Goal: Information Seeking & Learning: Learn about a topic

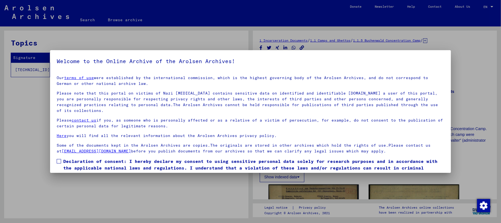
click at [58, 160] on span at bounding box center [59, 161] width 4 height 4
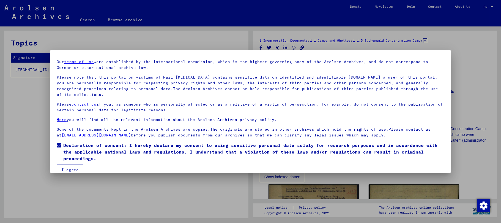
scroll to position [25, 0]
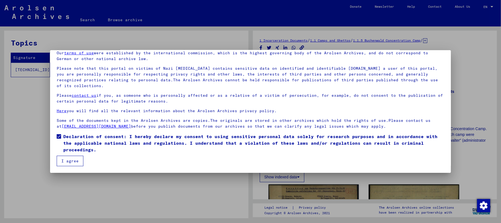
click at [75, 162] on button "I agree" at bounding box center [70, 160] width 27 height 10
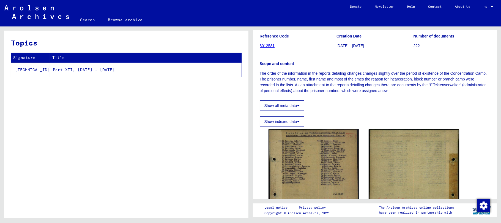
scroll to position [73, 0]
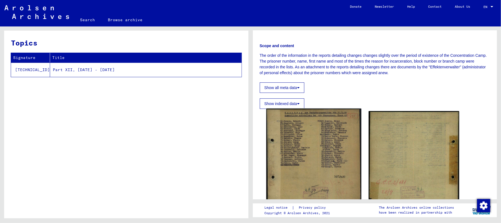
click at [322, 147] on img at bounding box center [313, 158] width 95 height 101
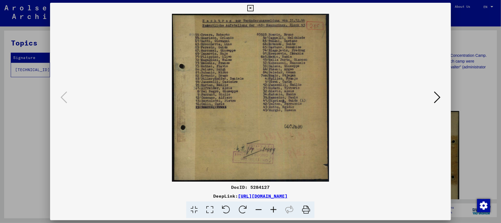
click at [273, 209] on icon at bounding box center [273, 209] width 15 height 17
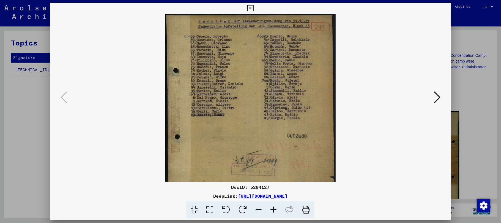
click at [273, 208] on icon at bounding box center [273, 209] width 15 height 17
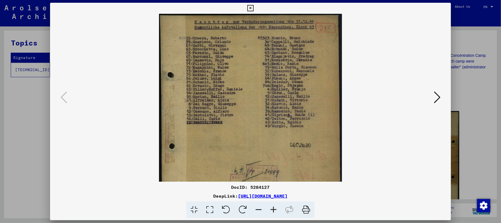
click at [273, 208] on icon at bounding box center [273, 209] width 15 height 17
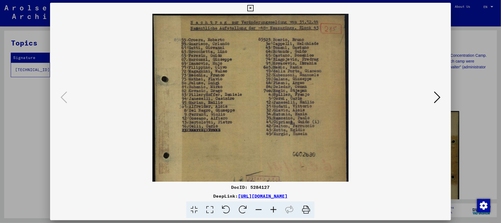
click at [273, 208] on icon at bounding box center [273, 209] width 15 height 17
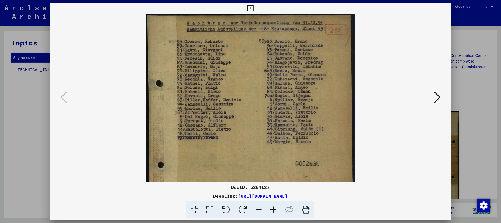
click at [273, 208] on icon at bounding box center [273, 209] width 15 height 17
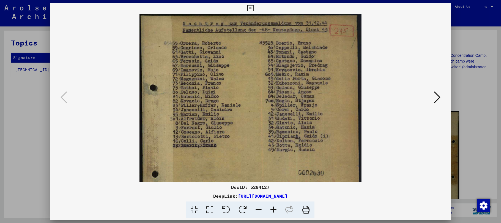
click at [273, 208] on icon at bounding box center [273, 209] width 15 height 17
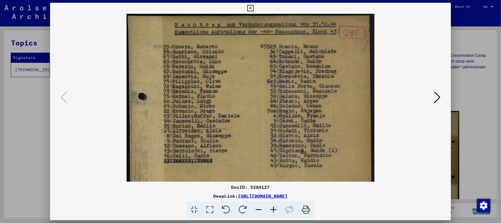
click at [273, 207] on icon at bounding box center [273, 209] width 15 height 17
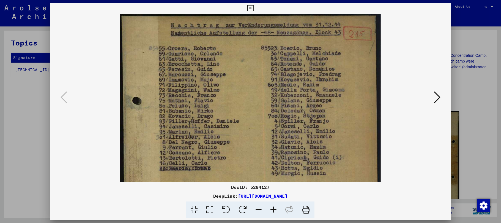
click at [273, 207] on icon at bounding box center [273, 209] width 15 height 17
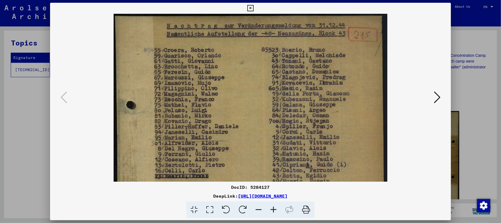
click at [273, 207] on icon at bounding box center [273, 209] width 15 height 17
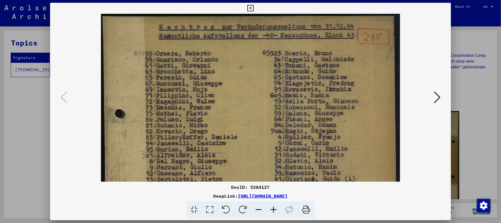
click at [273, 207] on icon at bounding box center [273, 209] width 15 height 17
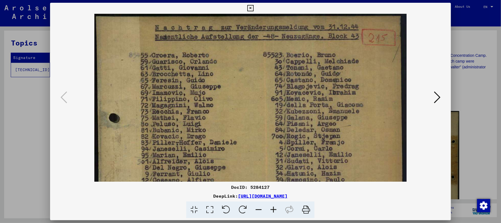
click at [273, 207] on icon at bounding box center [273, 209] width 15 height 17
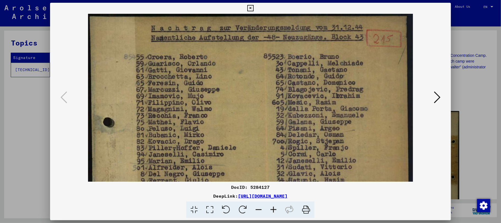
click at [273, 207] on icon at bounding box center [273, 209] width 15 height 17
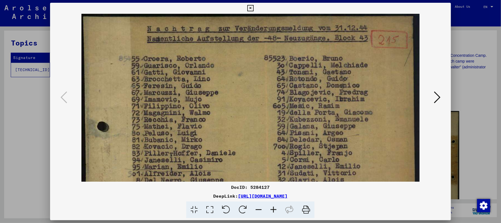
click at [273, 207] on icon at bounding box center [273, 209] width 15 height 17
click at [274, 206] on icon at bounding box center [273, 209] width 15 height 17
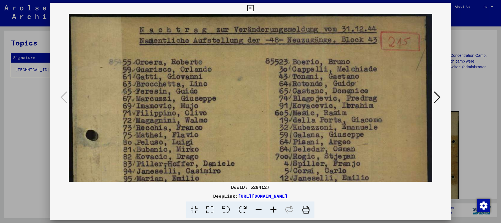
click at [274, 206] on icon at bounding box center [273, 209] width 15 height 17
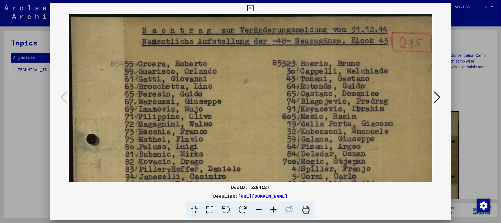
click at [274, 206] on icon at bounding box center [273, 209] width 15 height 17
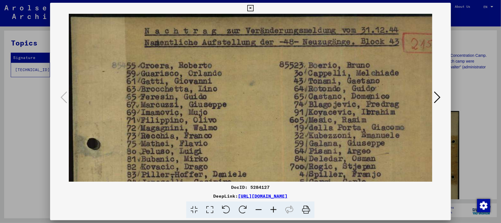
click at [274, 206] on icon at bounding box center [273, 209] width 15 height 17
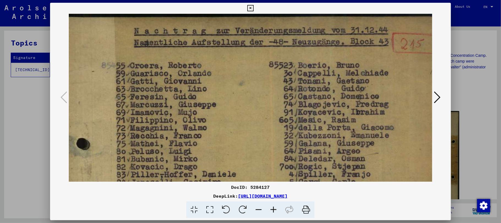
scroll to position [0, 24]
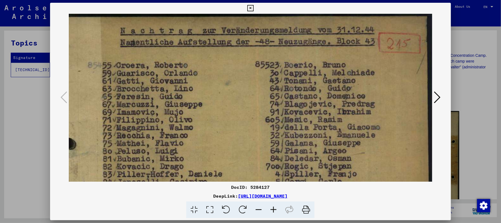
drag, startPoint x: 222, startPoint y: 100, endPoint x: 201, endPoint y: 112, distance: 24.2
click at [201, 112] on img at bounding box center [240, 220] width 390 height 415
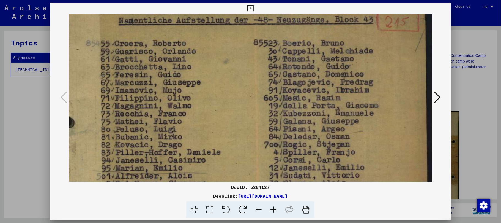
scroll to position [25, 26]
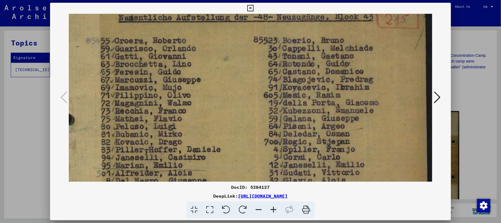
drag, startPoint x: 156, startPoint y: 134, endPoint x: 153, endPoint y: 110, distance: 23.6
click at [153, 110] on img at bounding box center [238, 196] width 390 height 415
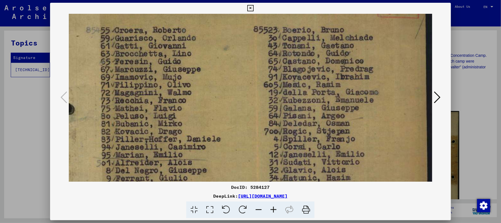
scroll to position [37, 26]
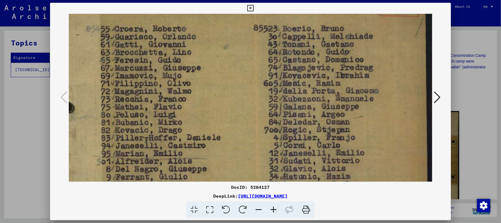
drag, startPoint x: 154, startPoint y: 121, endPoint x: 152, endPoint y: 112, distance: 9.7
click at [152, 112] on img at bounding box center [238, 184] width 390 height 415
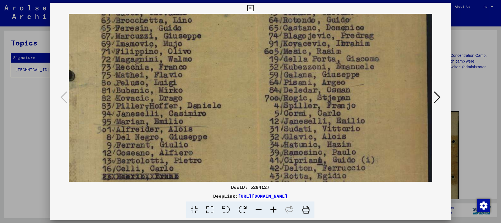
scroll to position [73, 25]
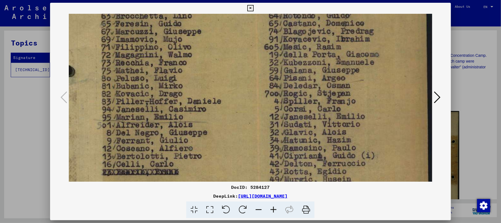
drag, startPoint x: 140, startPoint y: 135, endPoint x: 141, endPoint y: 101, distance: 34.1
click at [141, 101] on img at bounding box center [238, 148] width 390 height 415
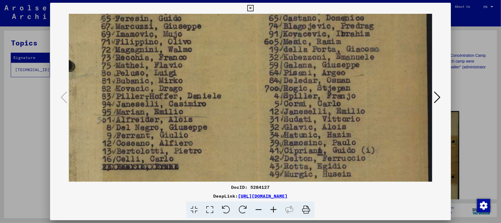
click at [142, 121] on img at bounding box center [238, 143] width 390 height 415
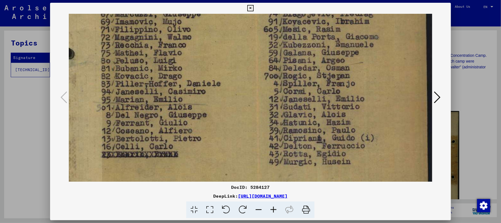
scroll to position [87, 26]
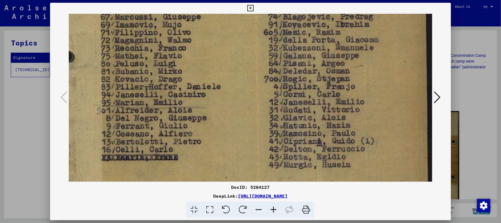
drag, startPoint x: 213, startPoint y: 131, endPoint x: 205, endPoint y: 122, distance: 11.9
click at [205, 122] on img at bounding box center [238, 133] width 390 height 415
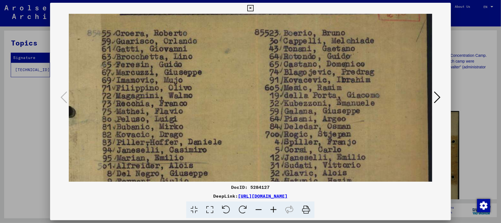
scroll to position [31, 25]
drag, startPoint x: 208, startPoint y: 102, endPoint x: 209, endPoint y: 161, distance: 59.4
click at [209, 161] on img at bounding box center [239, 189] width 390 height 415
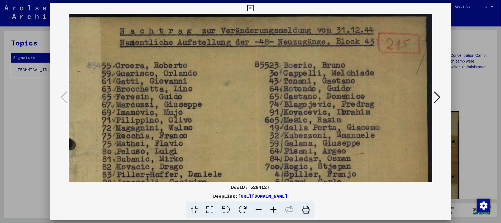
scroll to position [0, 24]
drag, startPoint x: 211, startPoint y: 105, endPoint x: 212, endPoint y: 146, distance: 41.8
click at [212, 146] on img at bounding box center [239, 221] width 390 height 415
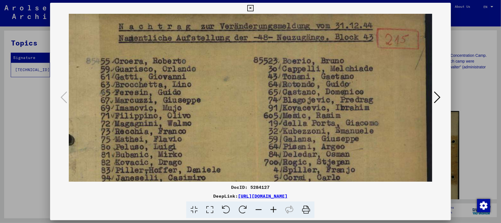
scroll to position [0, 26]
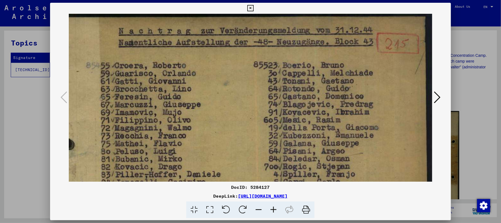
drag, startPoint x: 199, startPoint y: 111, endPoint x: 190, endPoint y: 127, distance: 18.4
click at [190, 127] on img at bounding box center [238, 221] width 390 height 415
drag, startPoint x: 212, startPoint y: 115, endPoint x: 163, endPoint y: 115, distance: 48.4
click at [163, 115] on img at bounding box center [238, 221] width 390 height 415
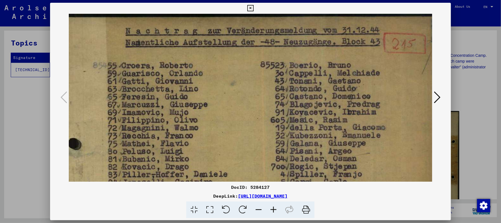
scroll to position [0, 20]
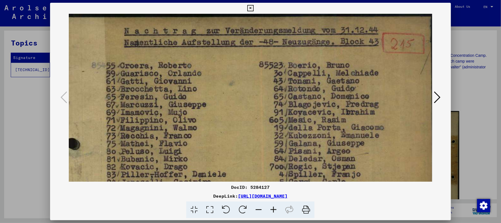
drag, startPoint x: 175, startPoint y: 116, endPoint x: 179, endPoint y: 127, distance: 11.3
click at [179, 127] on img at bounding box center [243, 221] width 390 height 415
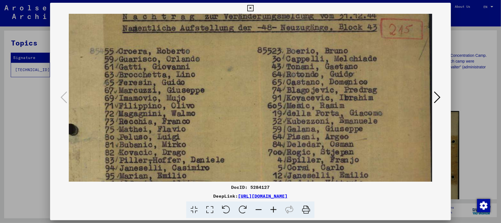
scroll to position [38, 25]
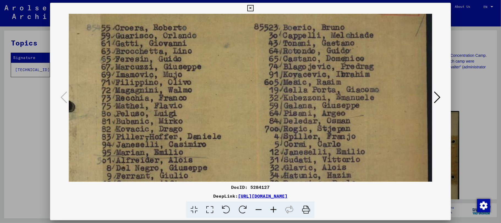
drag, startPoint x: 144, startPoint y: 146, endPoint x: 140, endPoint y: 112, distance: 33.8
click at [140, 112] on img at bounding box center [238, 183] width 390 height 415
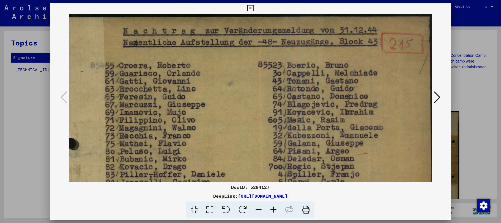
scroll to position [0, 21]
drag, startPoint x: 215, startPoint y: 70, endPoint x: 220, endPoint y: 168, distance: 97.5
click at [220, 168] on img at bounding box center [243, 221] width 390 height 415
click at [249, 9] on icon at bounding box center [250, 8] width 6 height 7
